Goal: Task Accomplishment & Management: Use online tool/utility

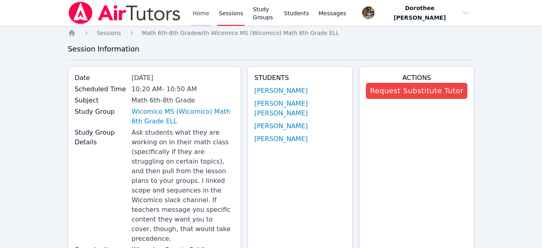
click at [200, 12] on link "Home" at bounding box center [201, 13] width 20 height 26
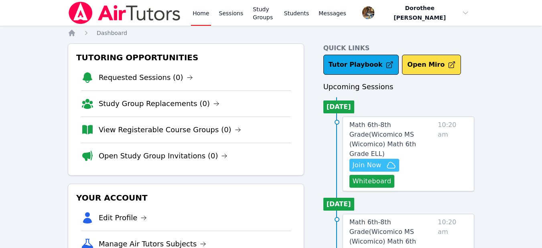
click at [359, 160] on span "Join Now" at bounding box center [367, 165] width 29 height 10
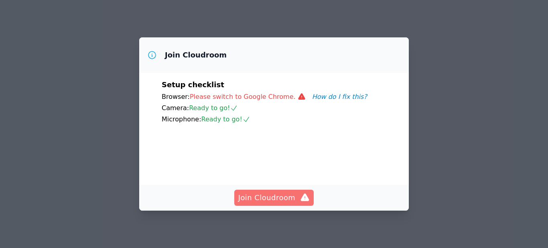
click at [273, 198] on span "Join Cloudroom" at bounding box center [274, 197] width 72 height 11
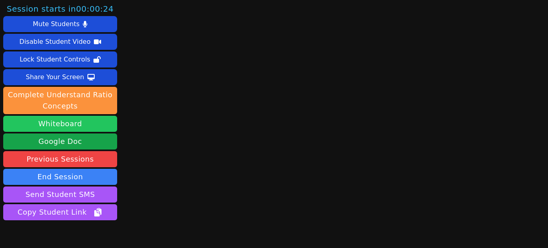
click at [68, 127] on button "Whiteboard" at bounding box center [60, 124] width 114 height 16
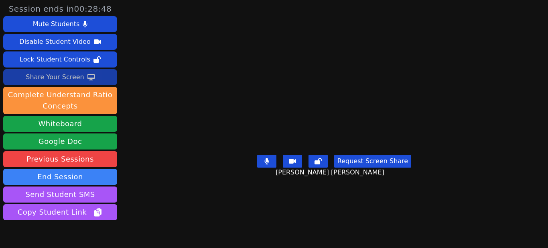
click at [65, 79] on div "Share Your Screen" at bounding box center [55, 77] width 59 height 13
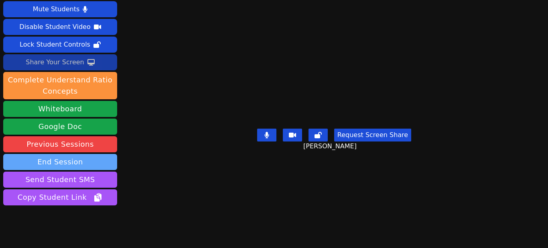
click at [68, 154] on button "End Session" at bounding box center [60, 162] width 114 height 16
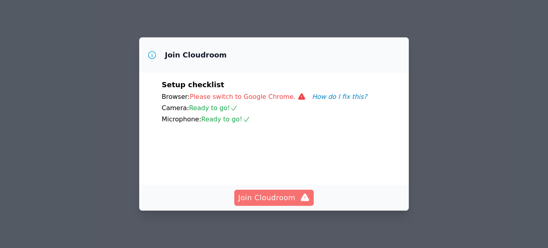
click at [256, 197] on span "Join Cloudroom" at bounding box center [274, 197] width 72 height 11
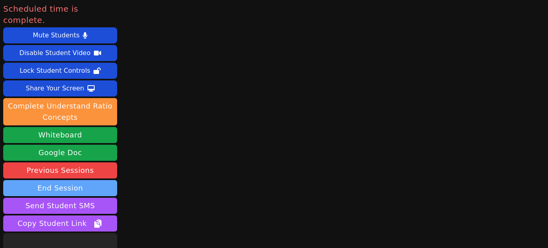
click at [72, 180] on button "End Session" at bounding box center [60, 188] width 114 height 16
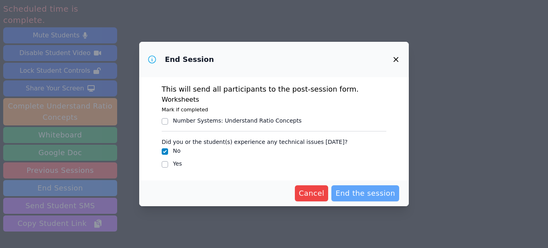
click at [362, 192] on span "End the session" at bounding box center [365, 192] width 60 height 11
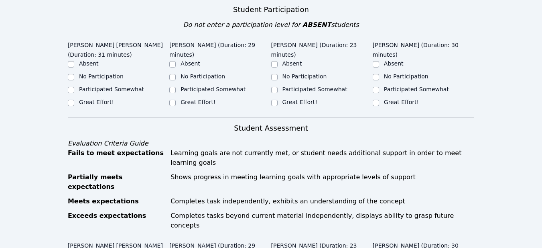
scroll to position [261, 0]
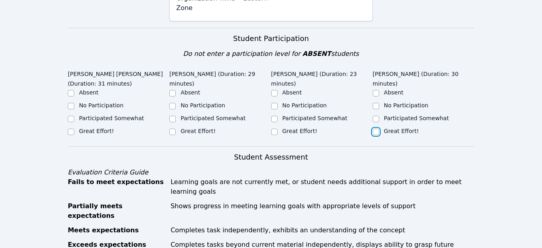
click at [376, 128] on input "Great Effort!" at bounding box center [376, 131] width 6 height 6
checkbox input "true"
click at [273, 128] on input "Great Effort!" at bounding box center [274, 131] width 6 height 6
checkbox input "true"
click at [174, 128] on input "Great Effort!" at bounding box center [172, 131] width 6 height 6
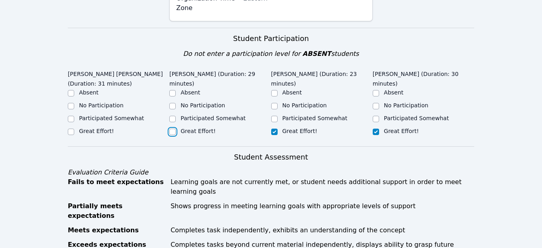
checkbox input "true"
click at [71, 128] on input "Great Effort!" at bounding box center [71, 131] width 6 height 6
checkbox input "true"
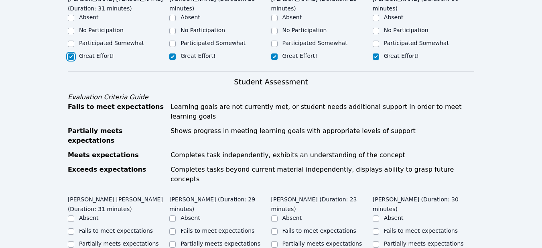
scroll to position [337, 0]
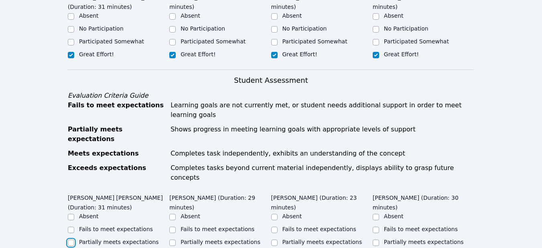
click at [69, 239] on input "Partially meets expectations" at bounding box center [71, 242] width 6 height 6
checkbox input "true"
click at [172, 239] on input "Partially meets expectations" at bounding box center [172, 242] width 6 height 6
checkbox input "true"
click at [275, 239] on input "Partially meets expectations" at bounding box center [274, 242] width 6 height 6
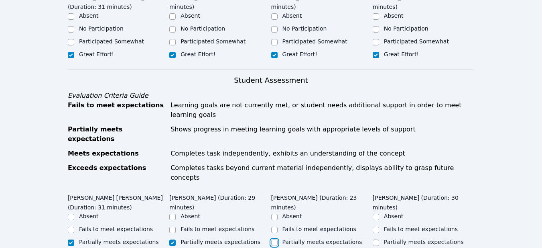
checkbox input "true"
click at [377, 239] on input "Partially meets expectations" at bounding box center [376, 242] width 6 height 6
checkbox input "true"
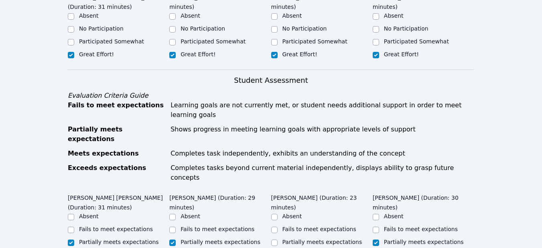
checkbox input "false"
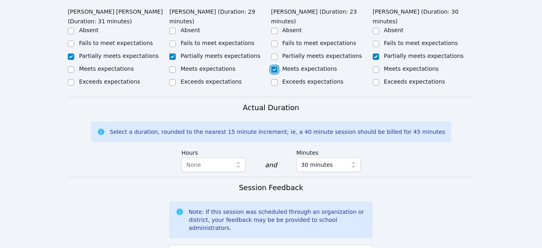
scroll to position [525, 0]
